Goal: Contribute content

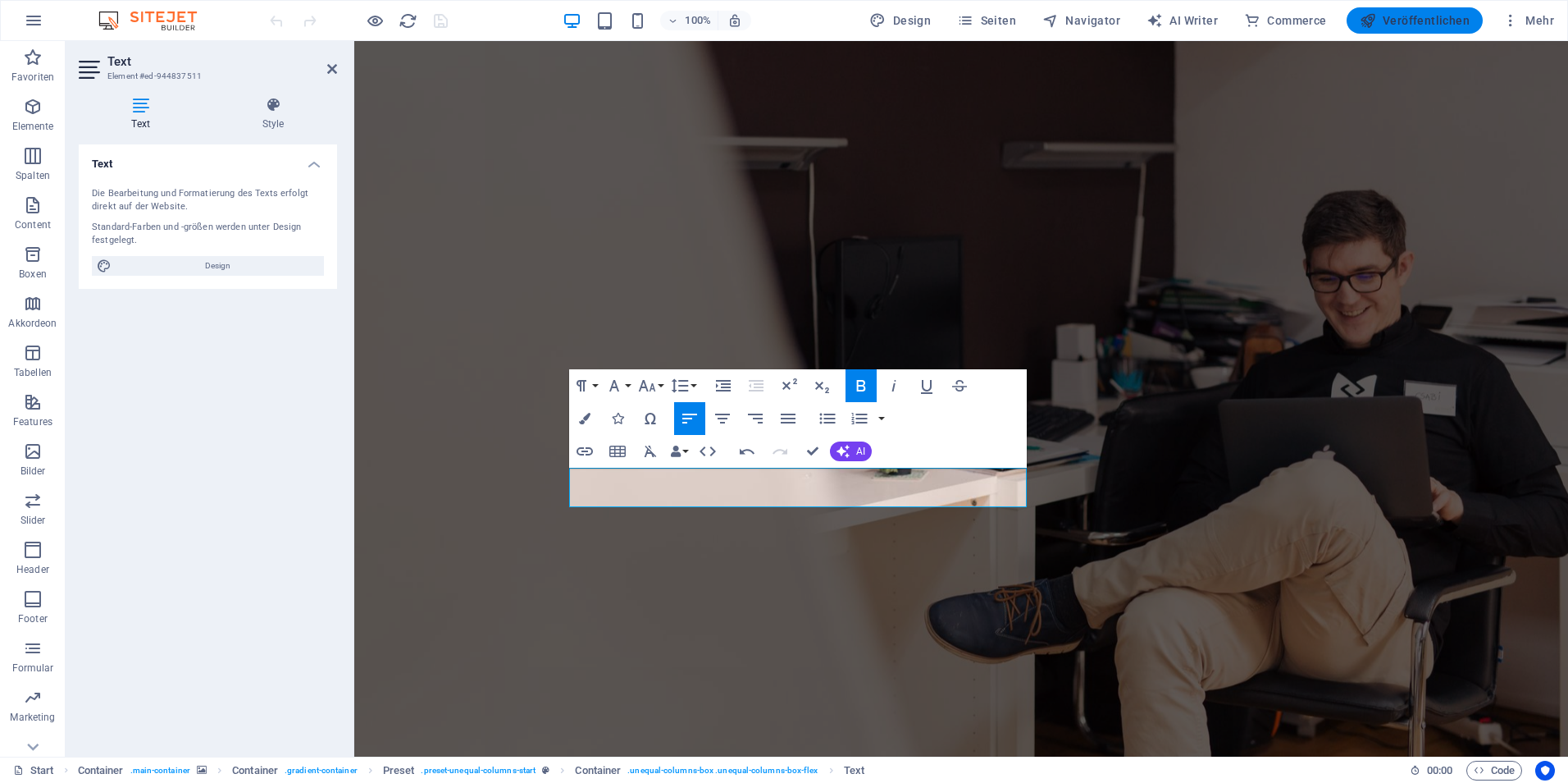
click at [1413, 25] on span "Veröffentlichen" at bounding box center [1414, 20] width 110 height 16
